Goal: Transaction & Acquisition: Subscribe to service/newsletter

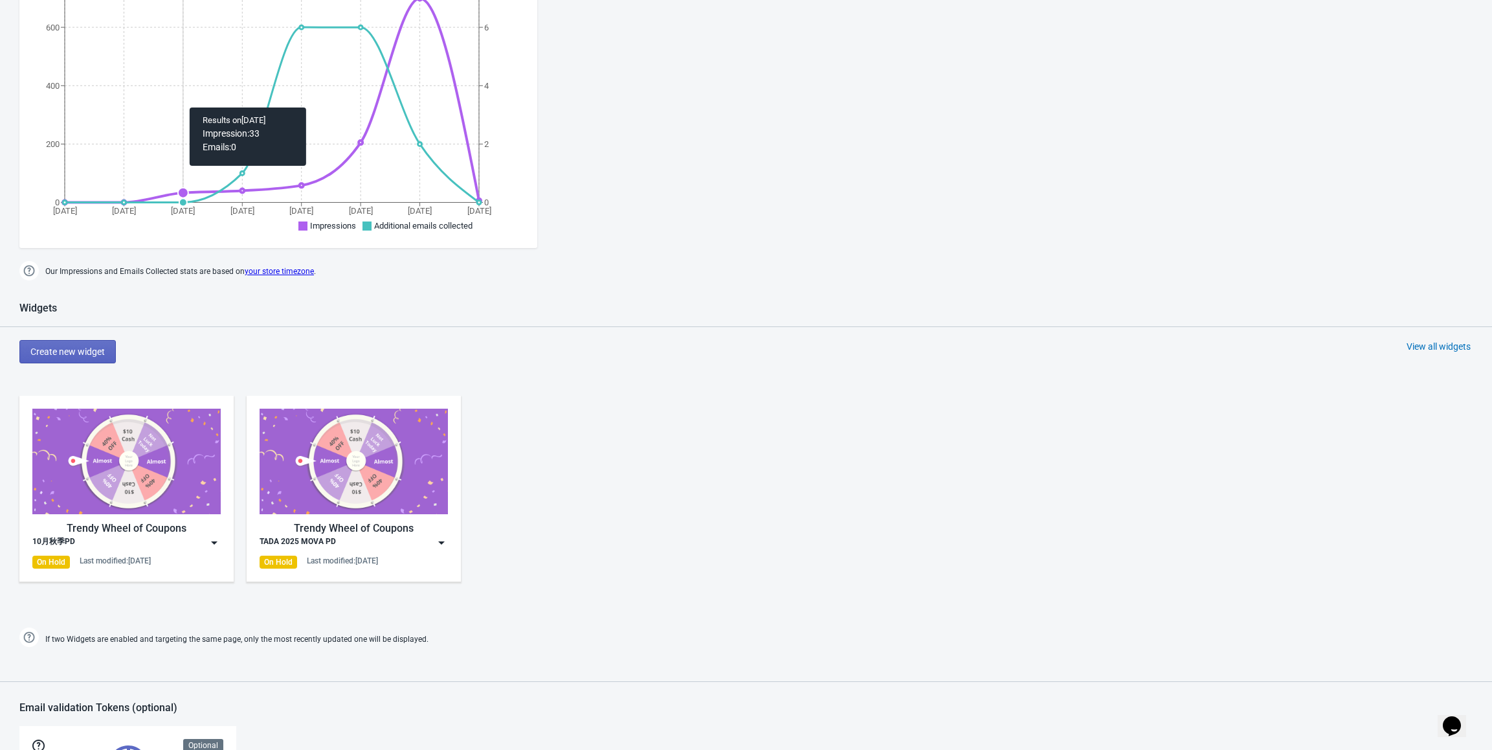
scroll to position [453, 0]
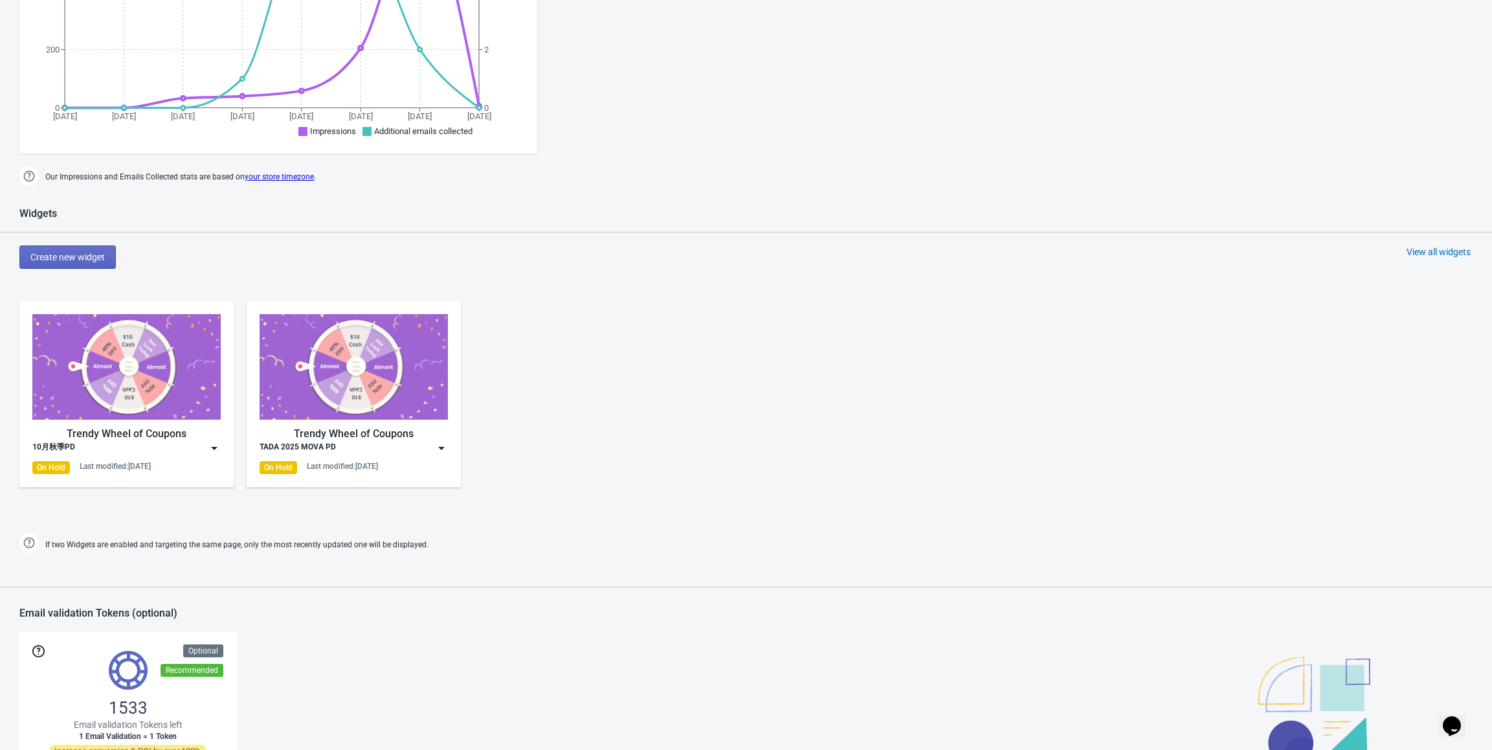
click at [214, 447] on img at bounding box center [214, 447] width 13 height 13
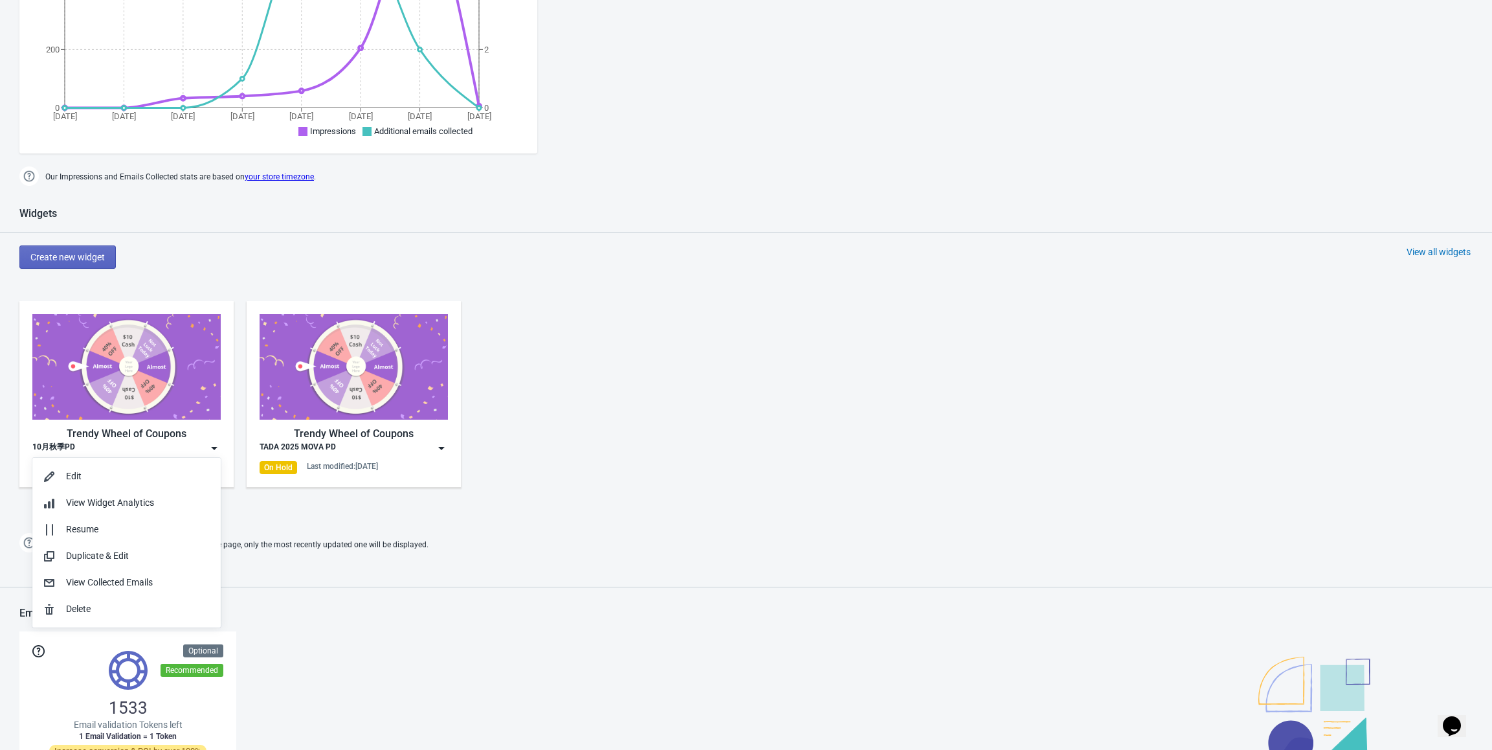
click at [744, 561] on div "Dashboard Billing details Partners Suggestions Dashboard Billing details Partne…" at bounding box center [746, 286] width 1492 height 1452
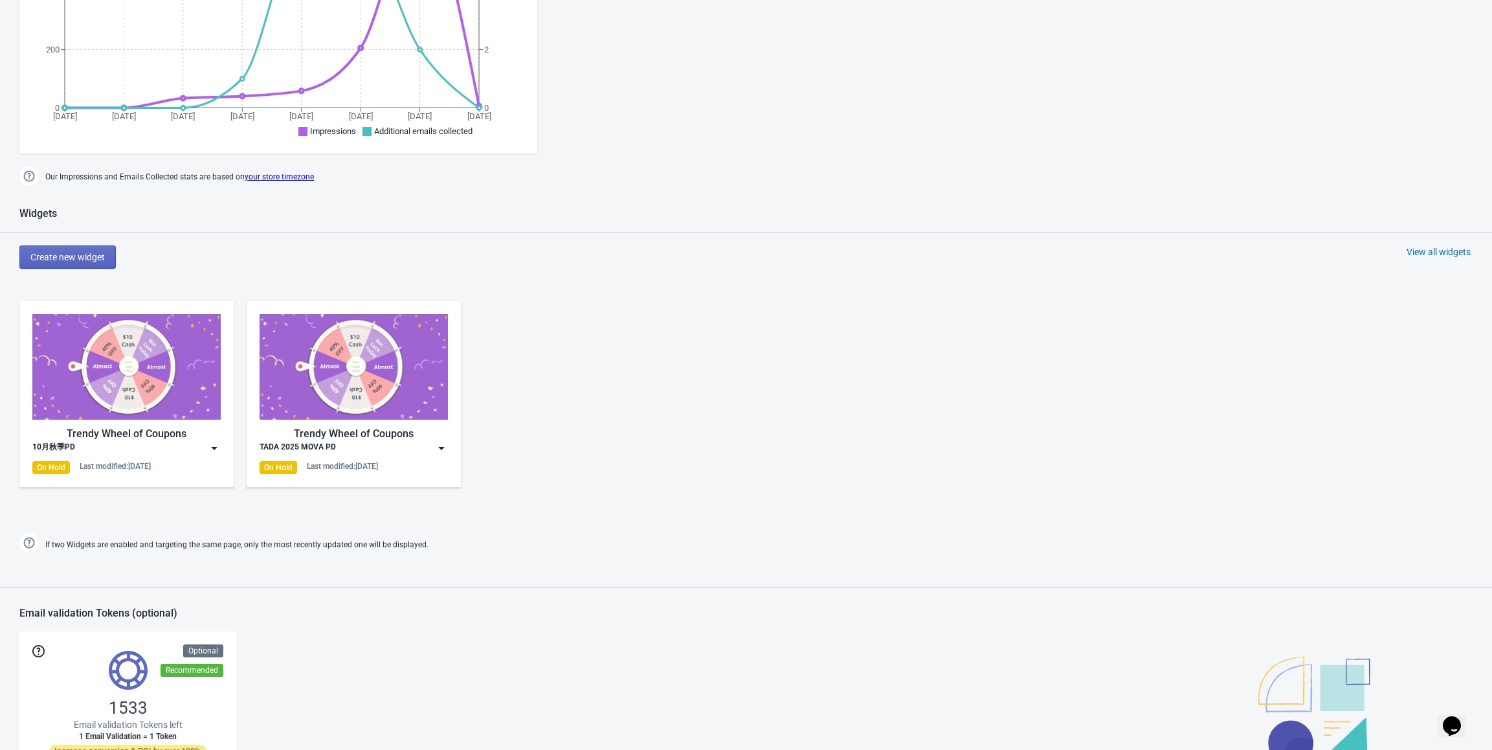
click at [214, 449] on img at bounding box center [214, 447] width 13 height 13
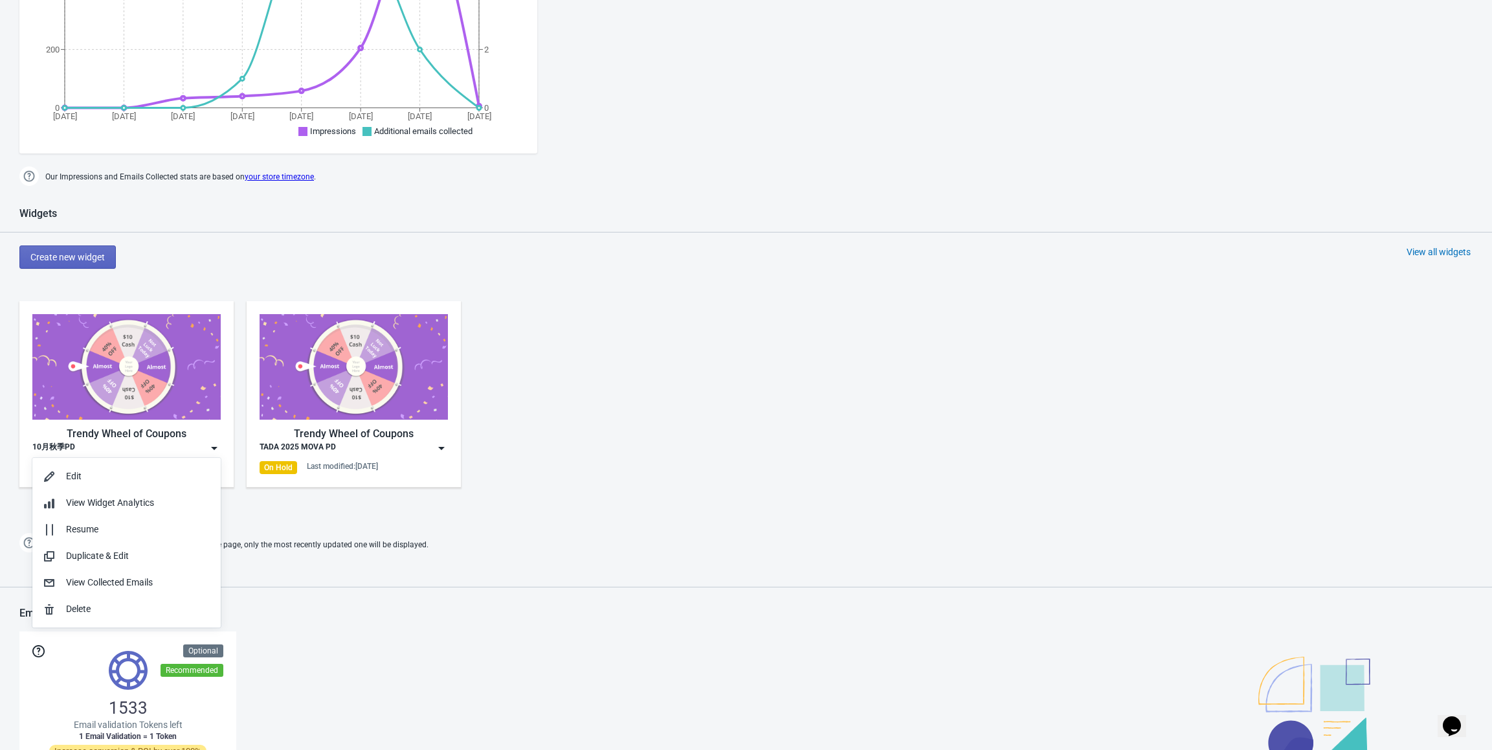
click at [325, 517] on div "Trendy Wheel of Coupons 10月秋季PD On Hold Last modified: [DATE] Trendy Wheel of C…" at bounding box center [746, 404] width 1492 height 233
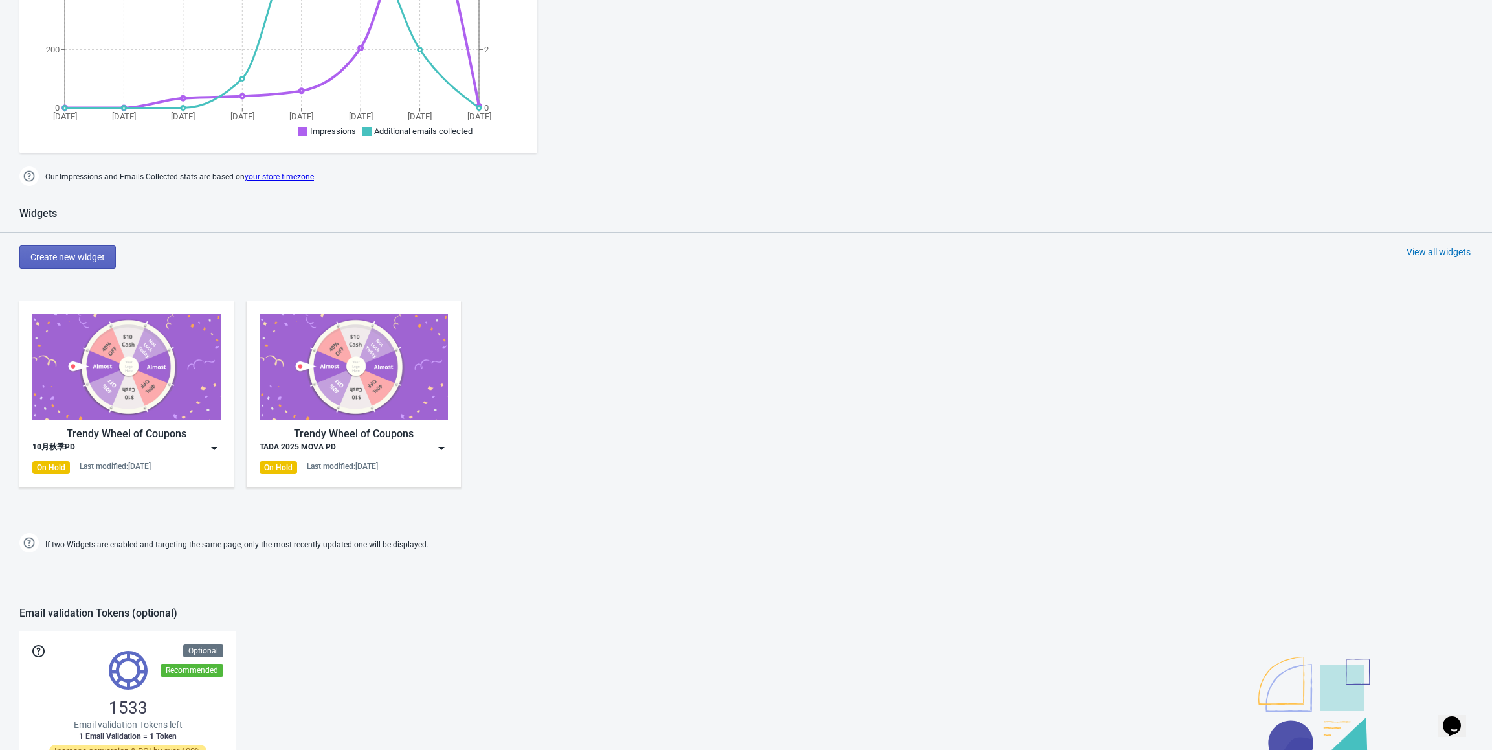
click at [58, 465] on div "On Hold" at bounding box center [51, 467] width 38 height 13
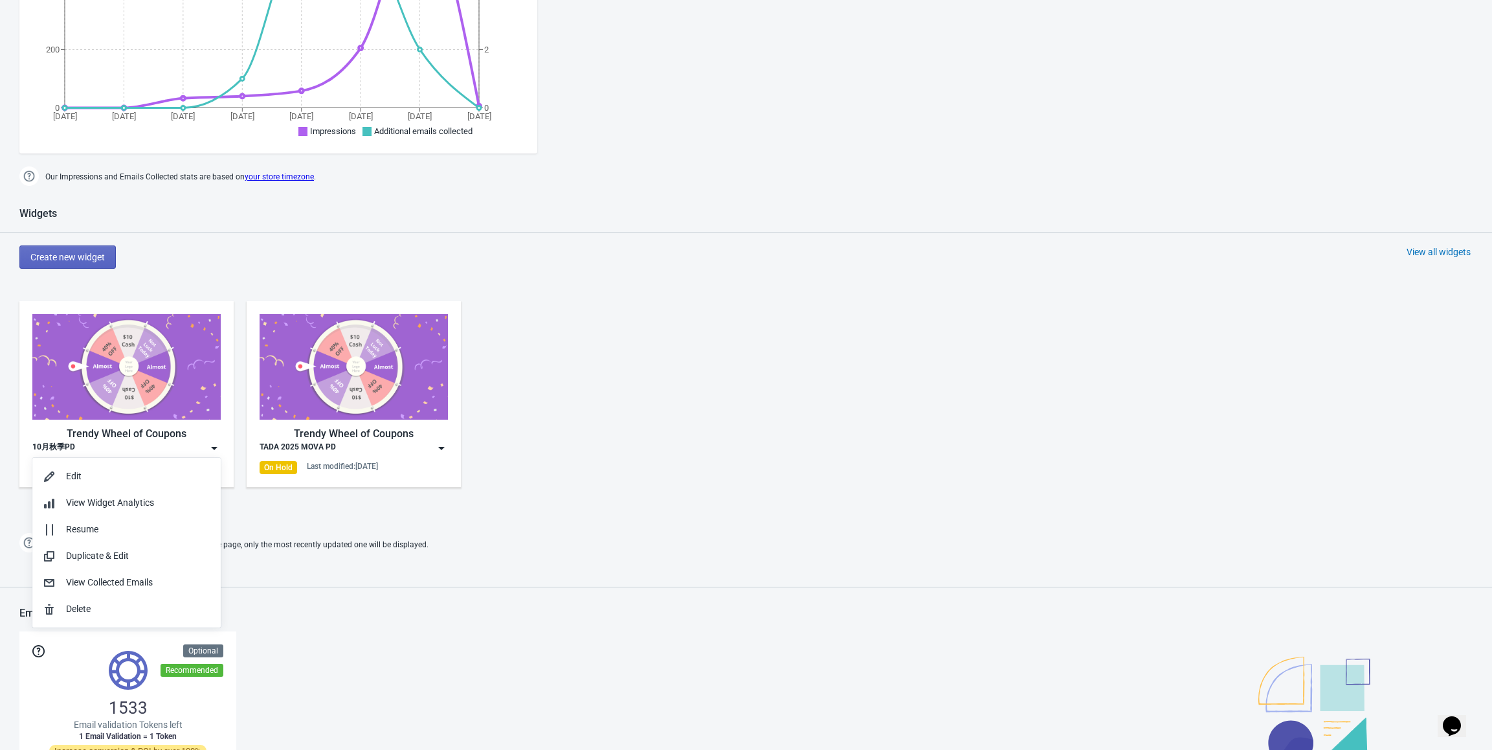
click at [551, 551] on div "If two Widgets are enabled and targeting the same page, only the most recently …" at bounding box center [746, 544] width 1466 height 21
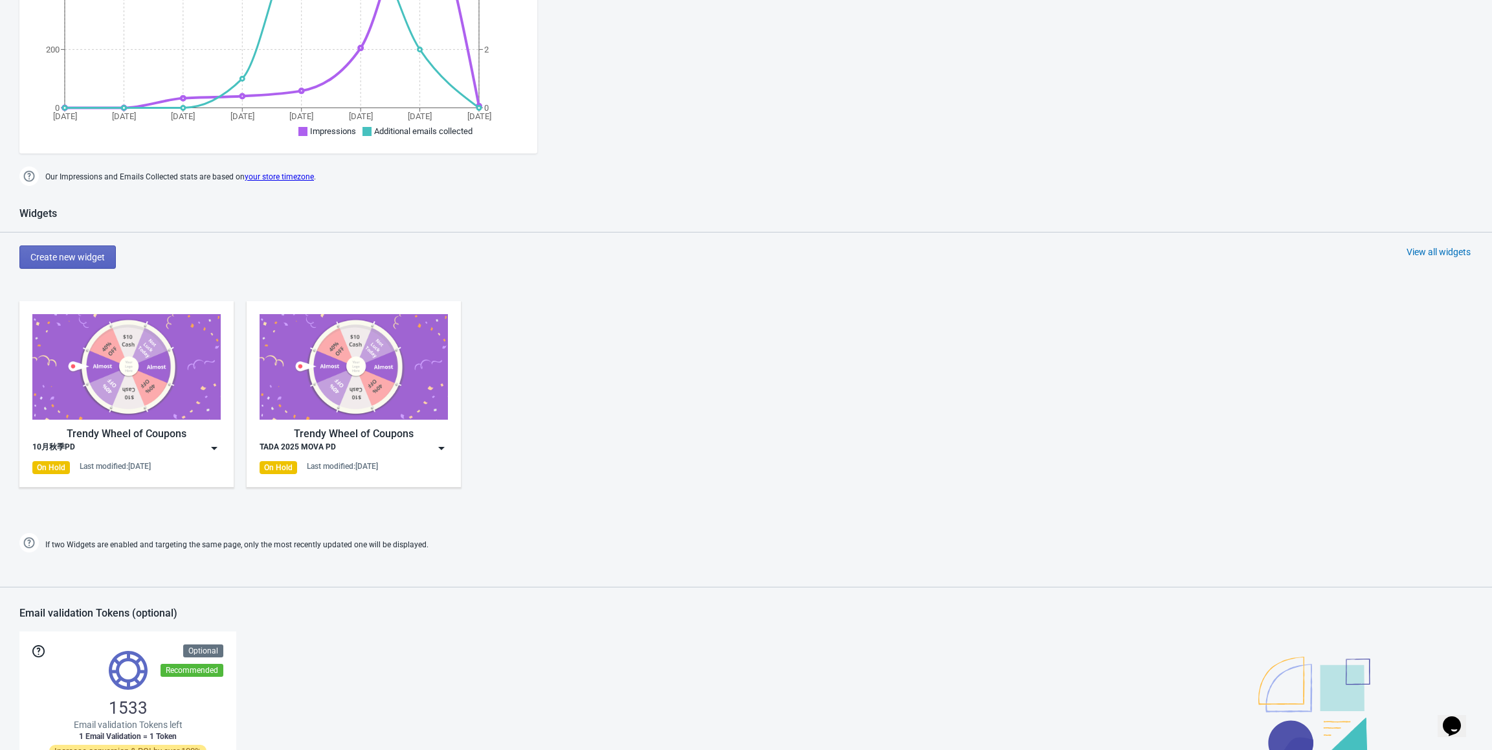
click at [212, 448] on img at bounding box center [214, 447] width 13 height 13
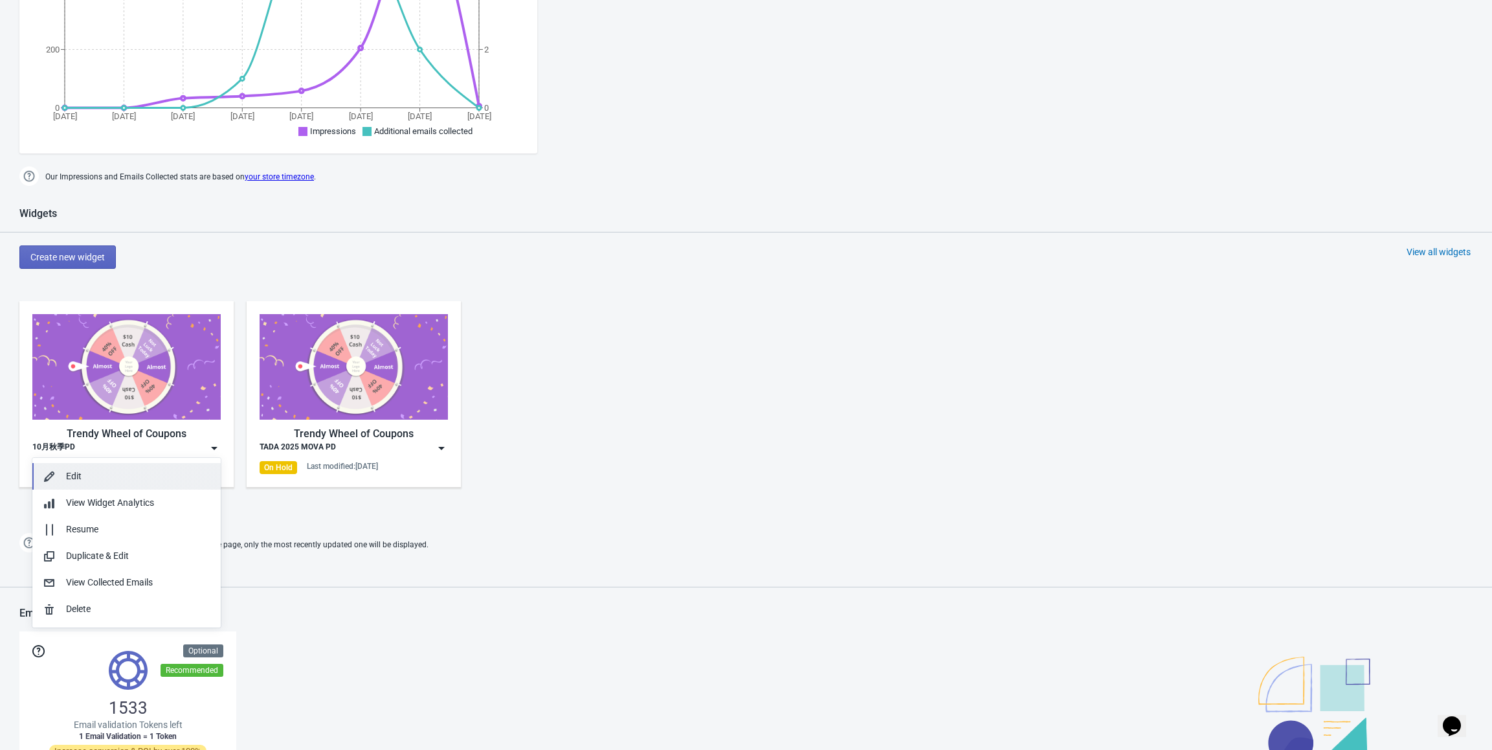
click at [162, 473] on div "Edit" at bounding box center [138, 476] width 144 height 14
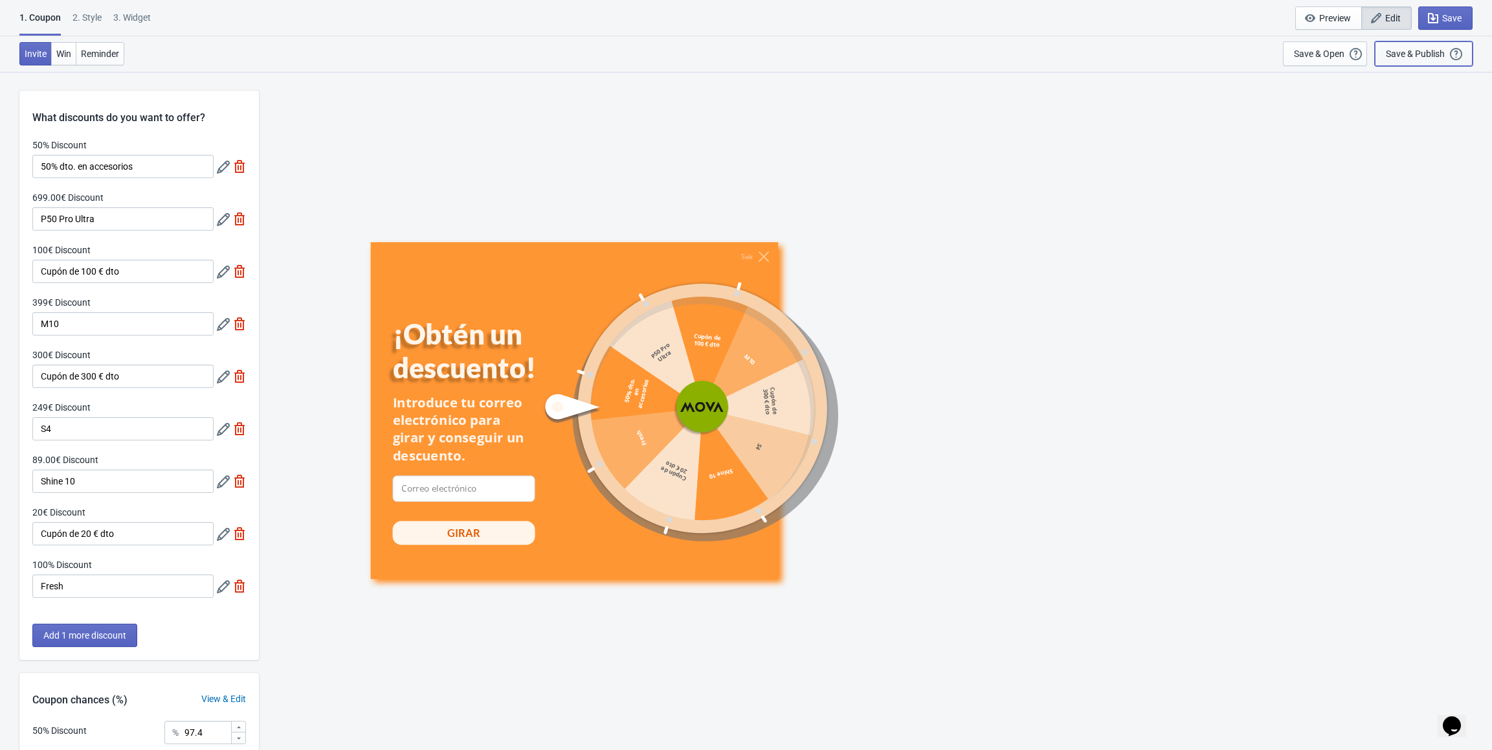
click at [1422, 50] on div "Save & Publish" at bounding box center [1415, 54] width 59 height 10
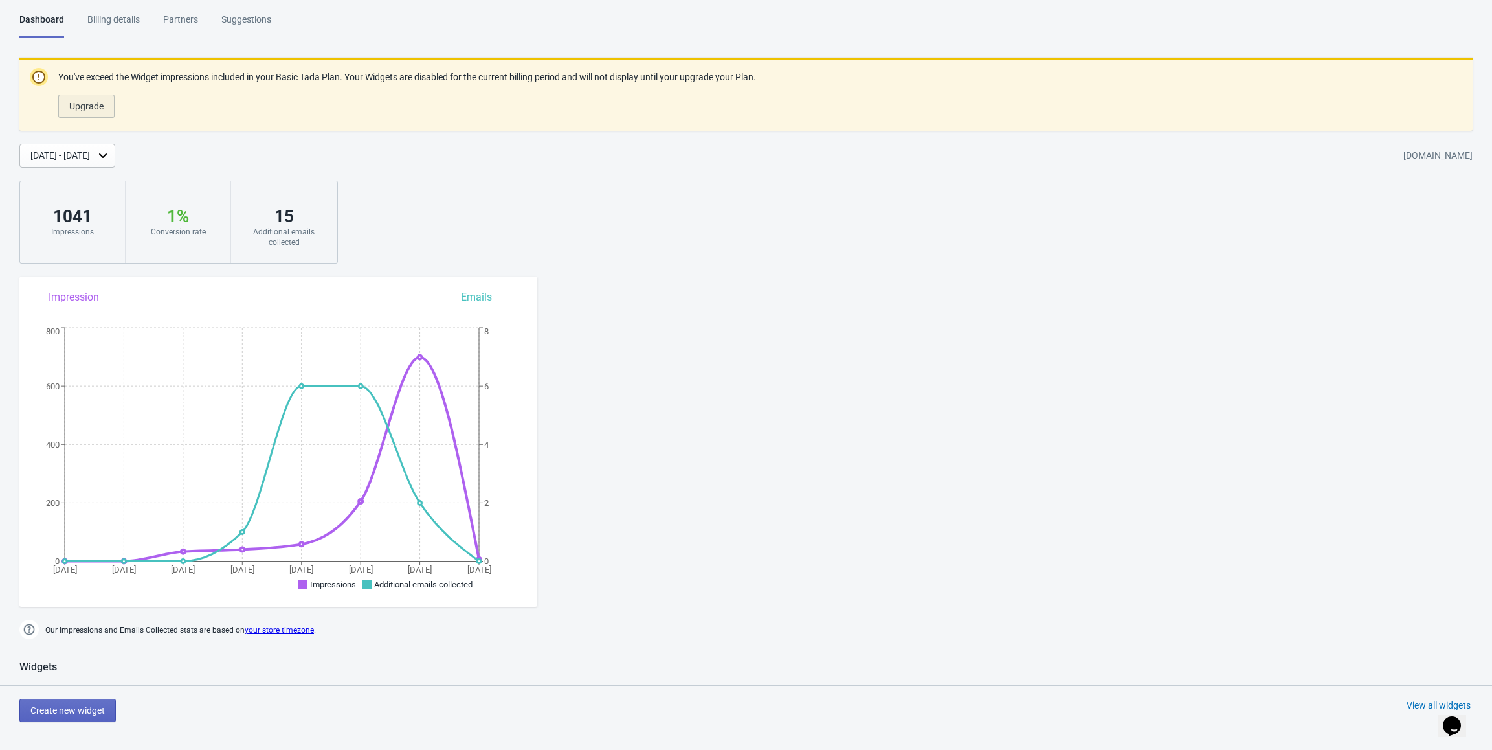
click at [98, 110] on span "Upgrade" at bounding box center [86, 106] width 34 height 10
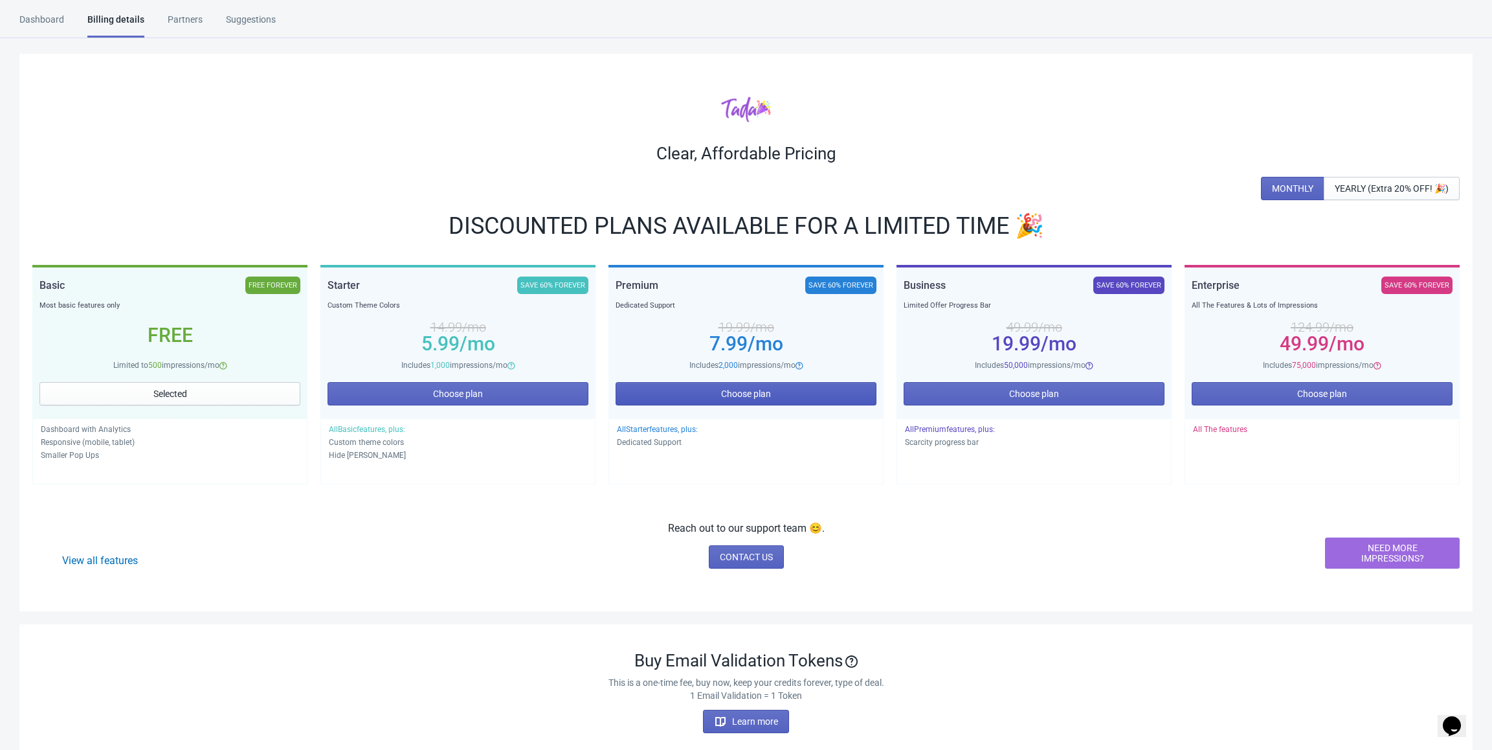
click at [706, 392] on button "Choose plan" at bounding box center [746, 393] width 261 height 23
